Goal: Information Seeking & Learning: Find specific fact

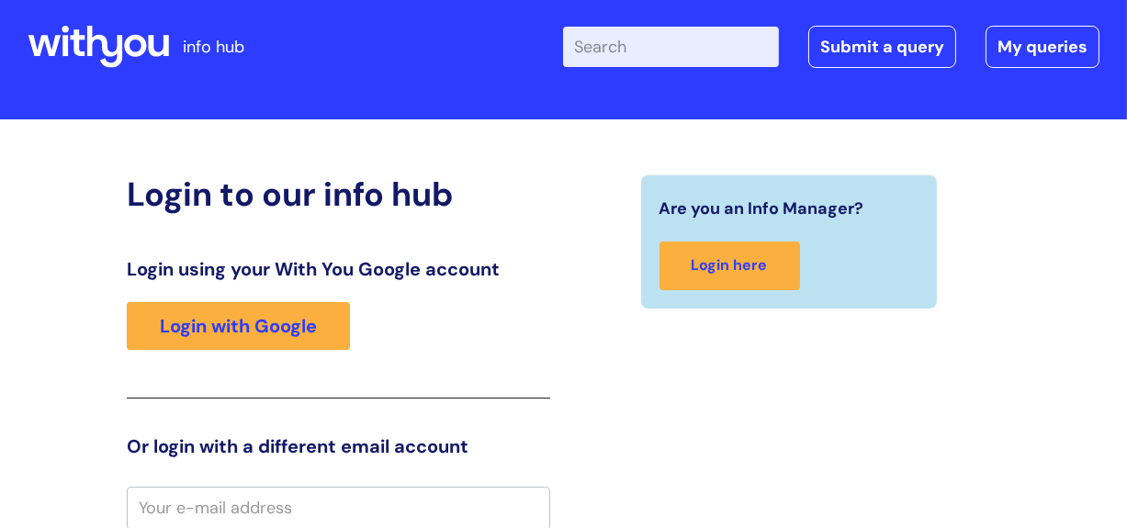
scroll to position [26, 0]
click at [660, 37] on input "Enter your search term here..." at bounding box center [671, 47] width 216 height 40
type input "expenses"
click button "Search" at bounding box center [0, 0] width 0 height 0
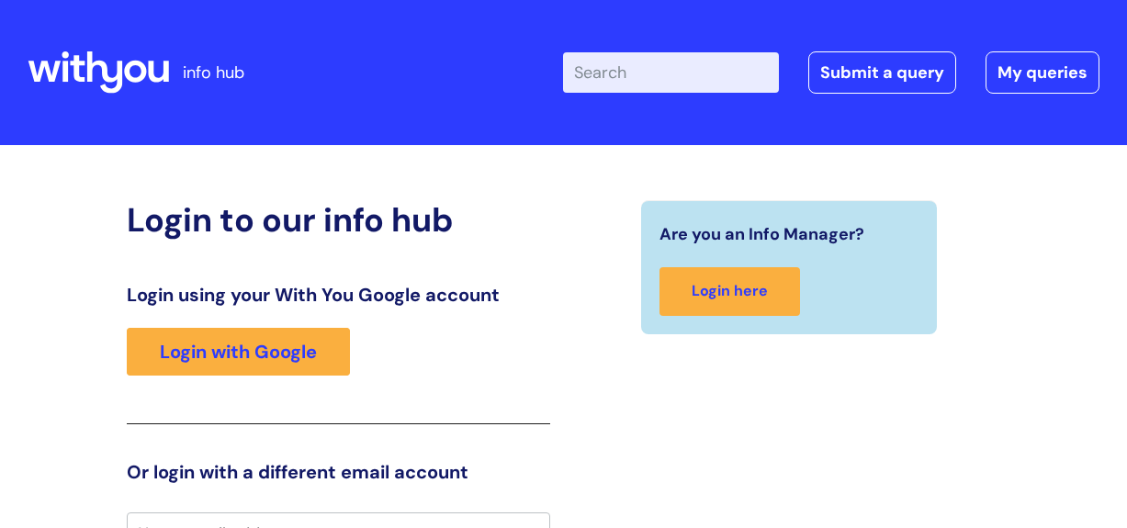
scroll to position [26, 0]
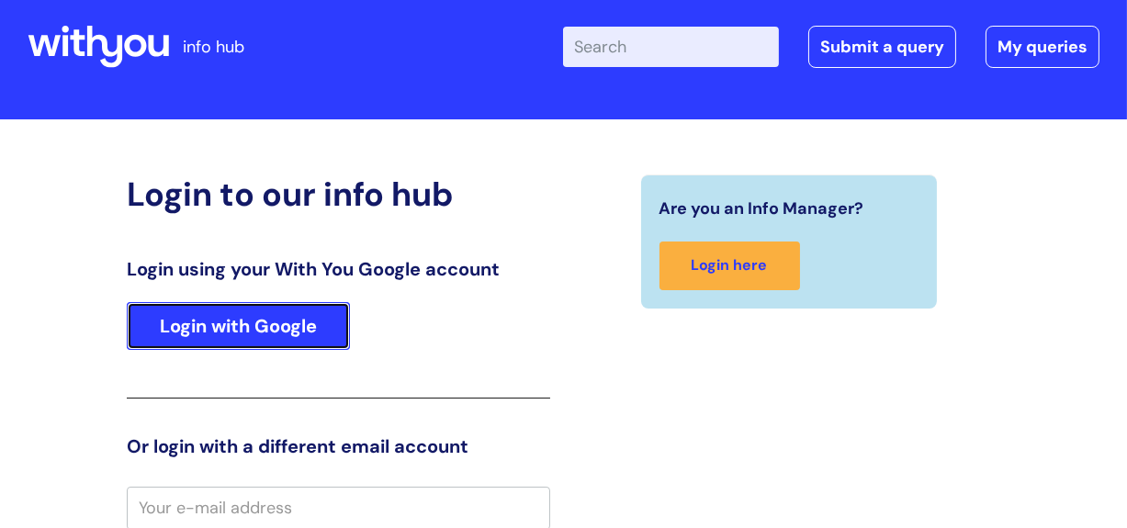
click at [295, 325] on link "Login with Google" at bounding box center [238, 326] width 223 height 48
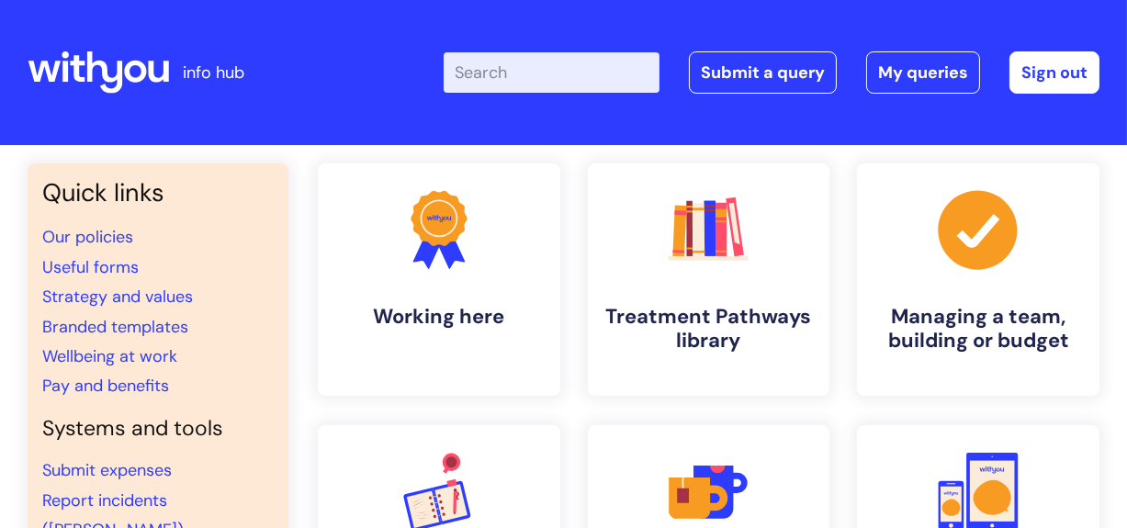
click at [501, 78] on input "Enter your search term here..." at bounding box center [552, 72] width 216 height 40
type input "expenses"
click button "Search" at bounding box center [0, 0] width 0 height 0
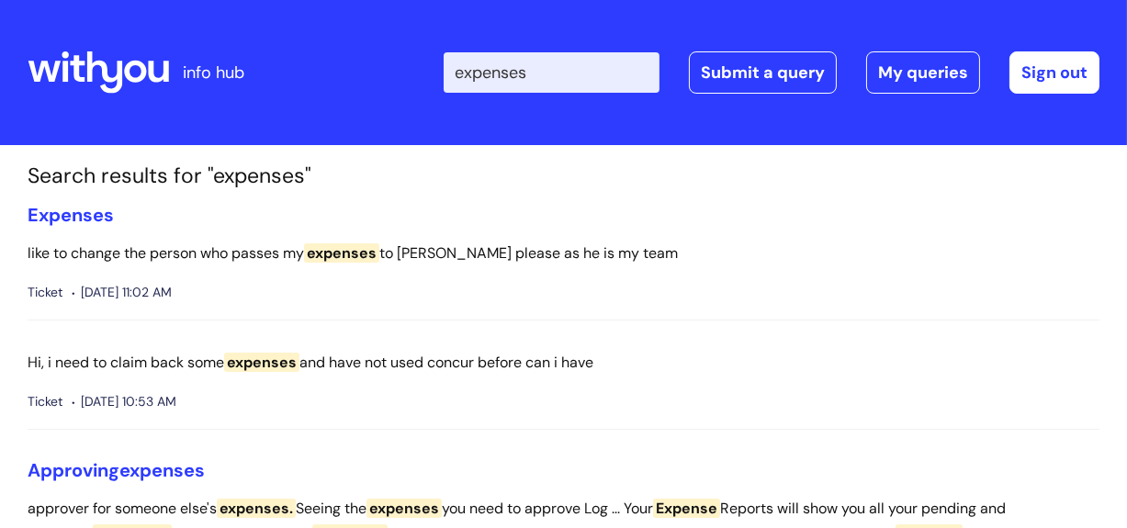
click at [138, 60] on icon at bounding box center [98, 73] width 141 height 44
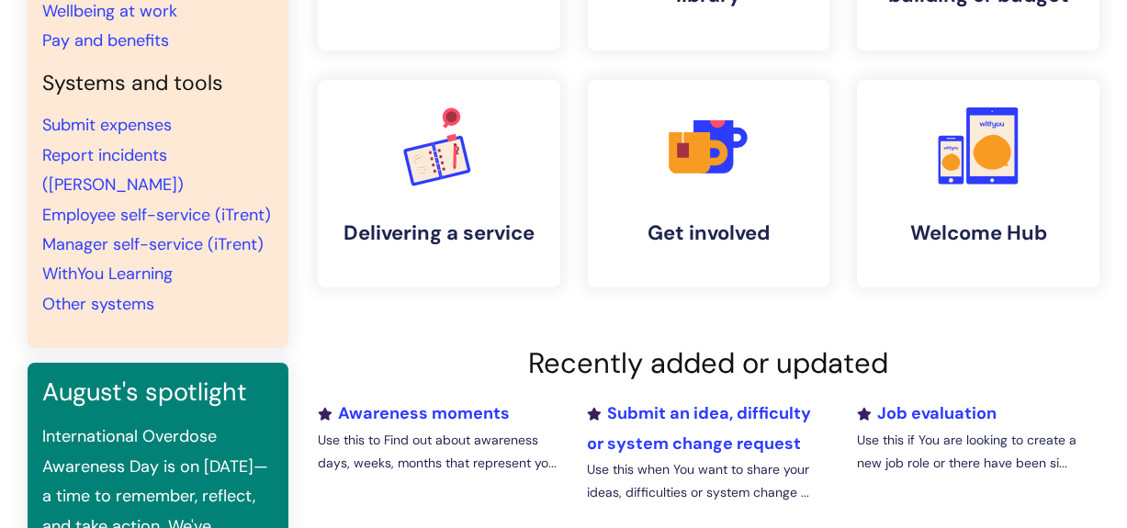
scroll to position [343, 0]
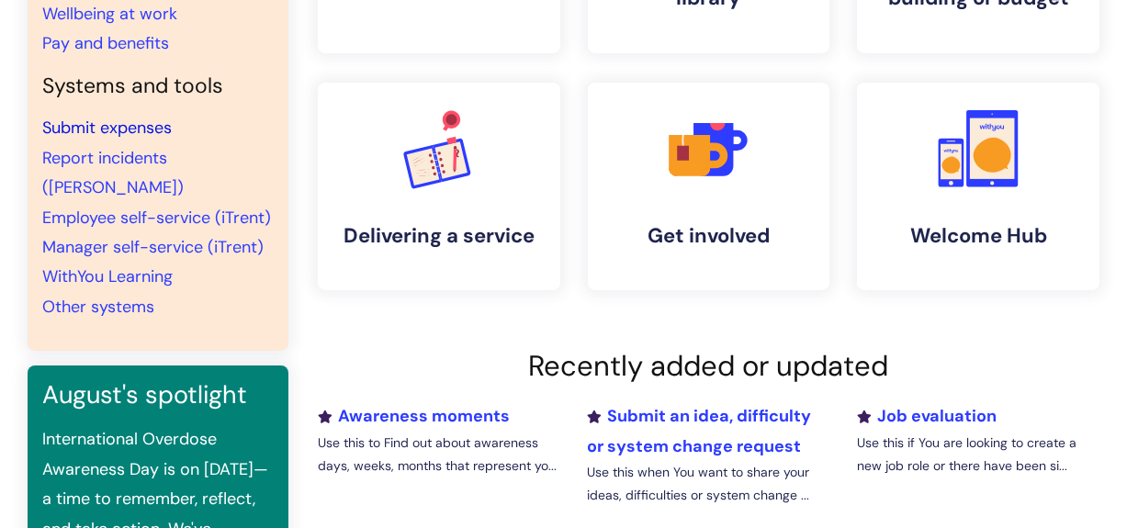
click at [107, 126] on link "Submit expenses" at bounding box center [107, 128] width 130 height 22
